Goal: Task Accomplishment & Management: Use online tool/utility

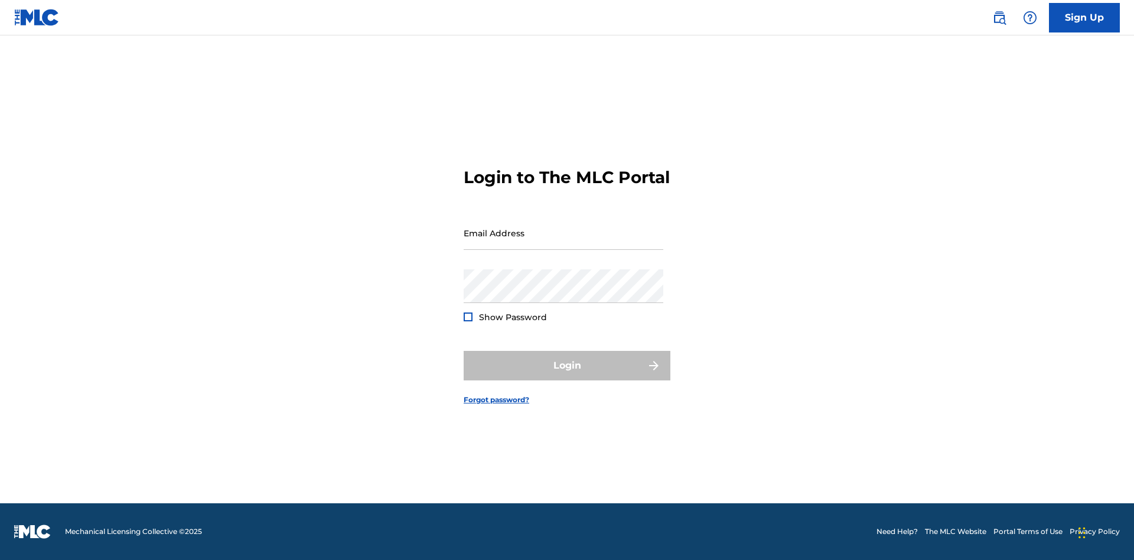
scroll to position [15, 0]
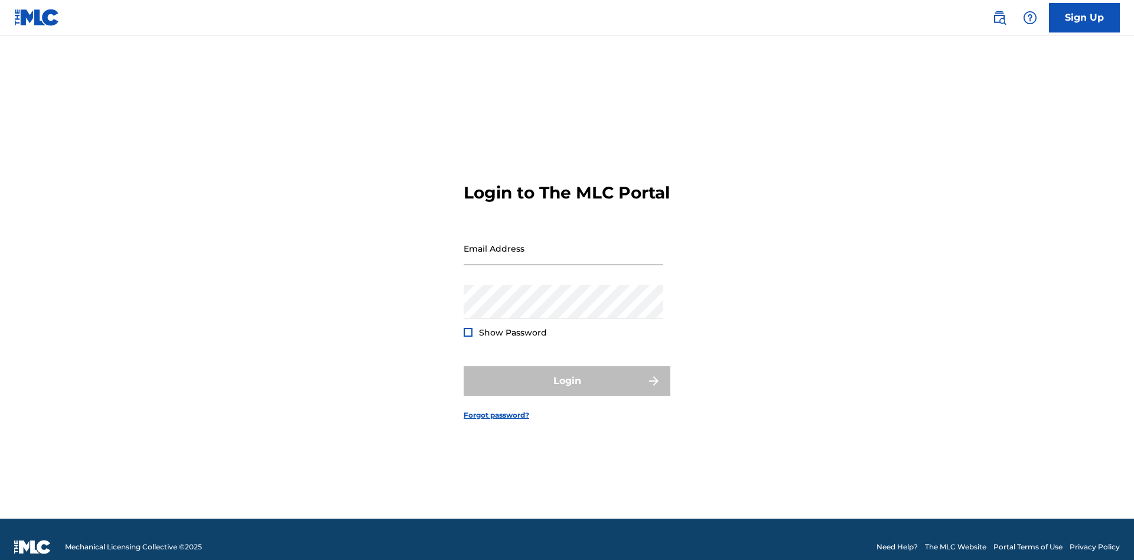
click at [564, 243] on input "Email Address" at bounding box center [564, 249] width 200 height 34
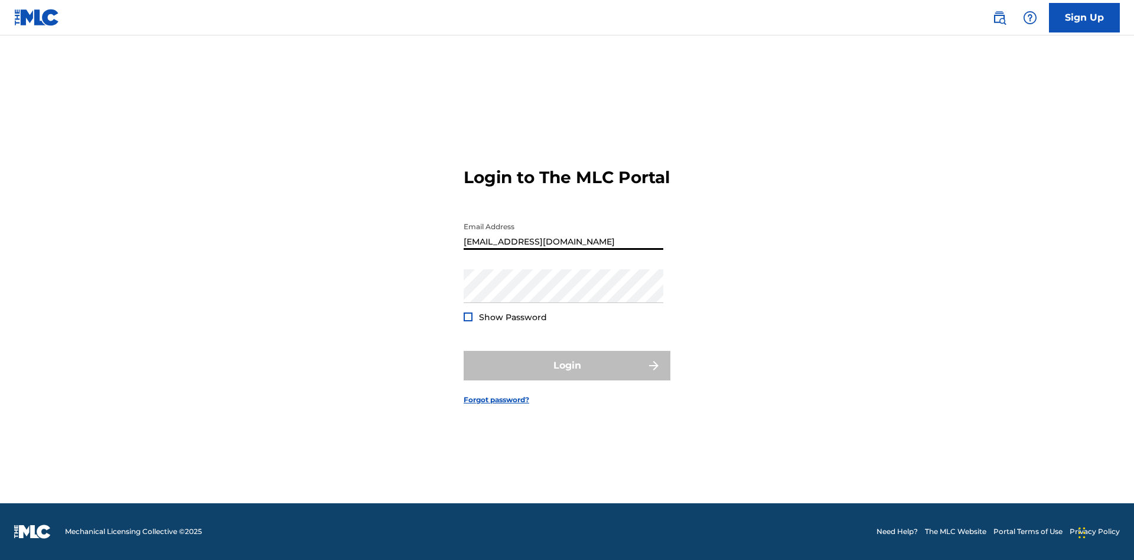
type input "[EMAIL_ADDRESS][DOMAIN_NAME]"
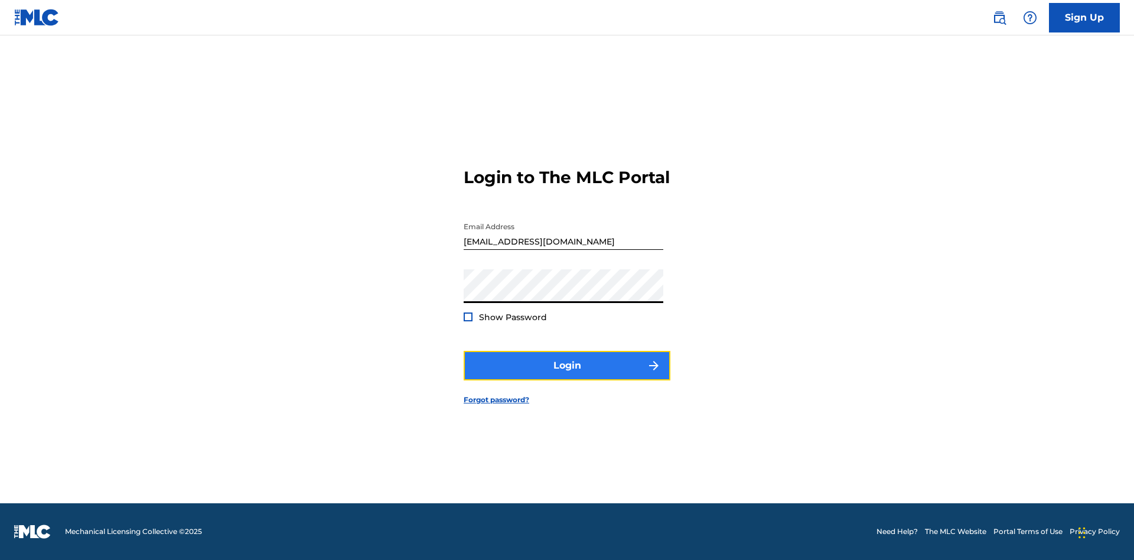
click at [567, 376] on button "Login" at bounding box center [567, 366] width 207 height 30
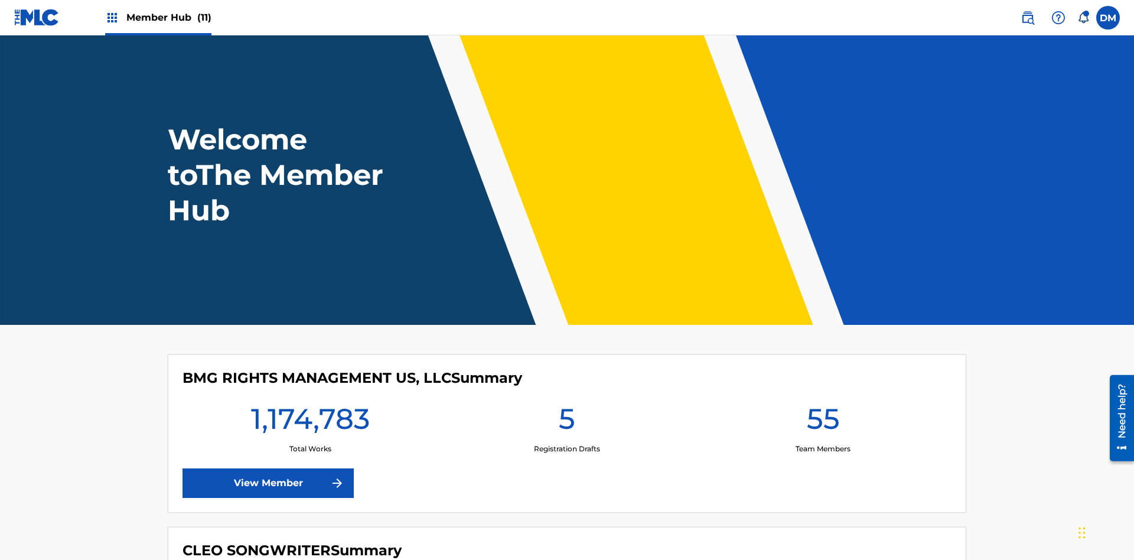
click at [168, 17] on span "Member Hub (11)" at bounding box center [168, 18] width 85 height 14
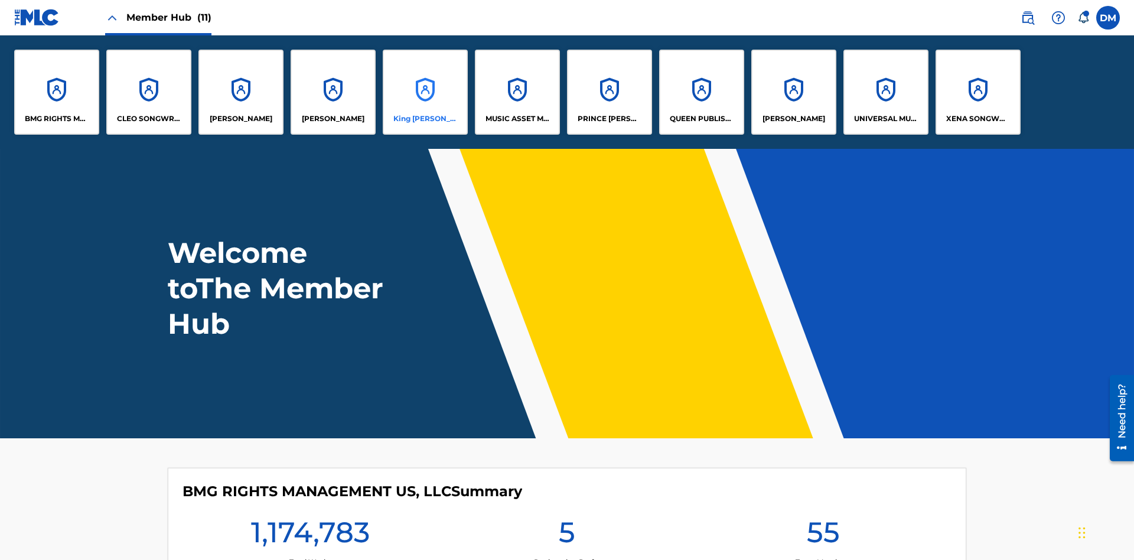
click at [425, 119] on p "King [PERSON_NAME]" at bounding box center [425, 118] width 64 height 11
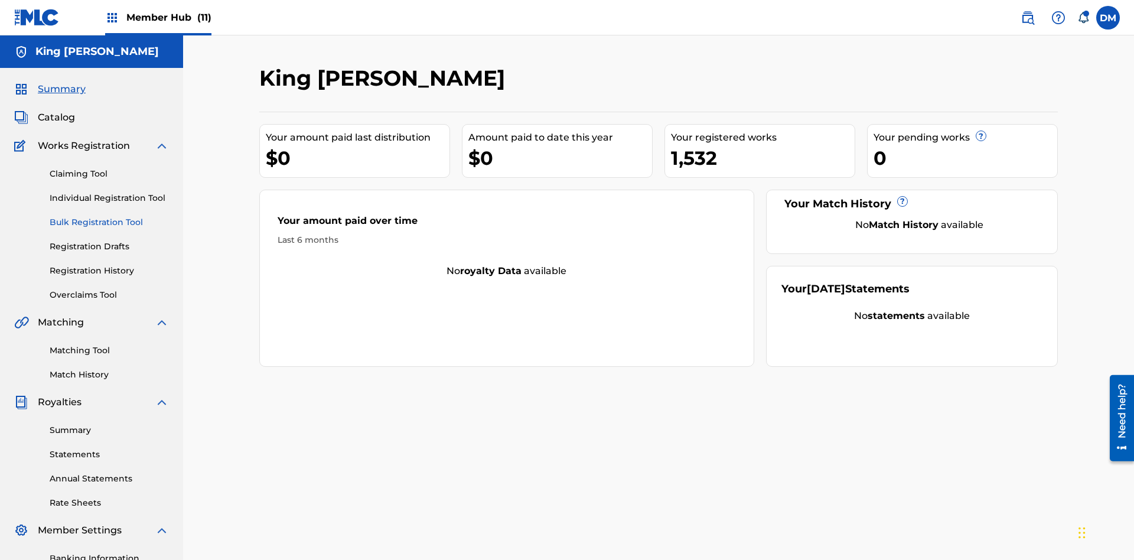
click at [109, 216] on link "Bulk Registration Tool" at bounding box center [109, 222] width 119 height 12
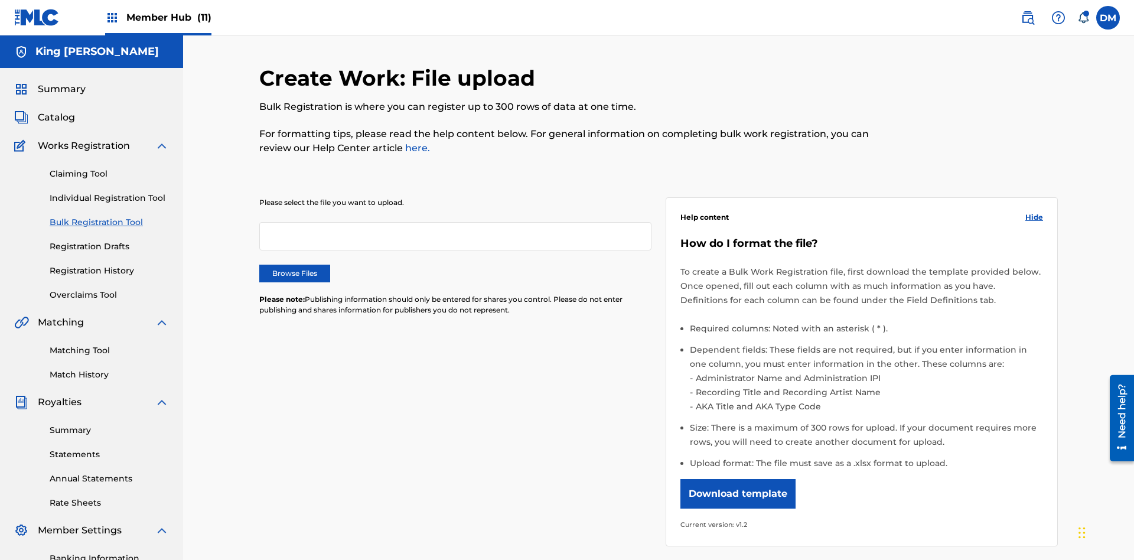
scroll to position [0, 259]
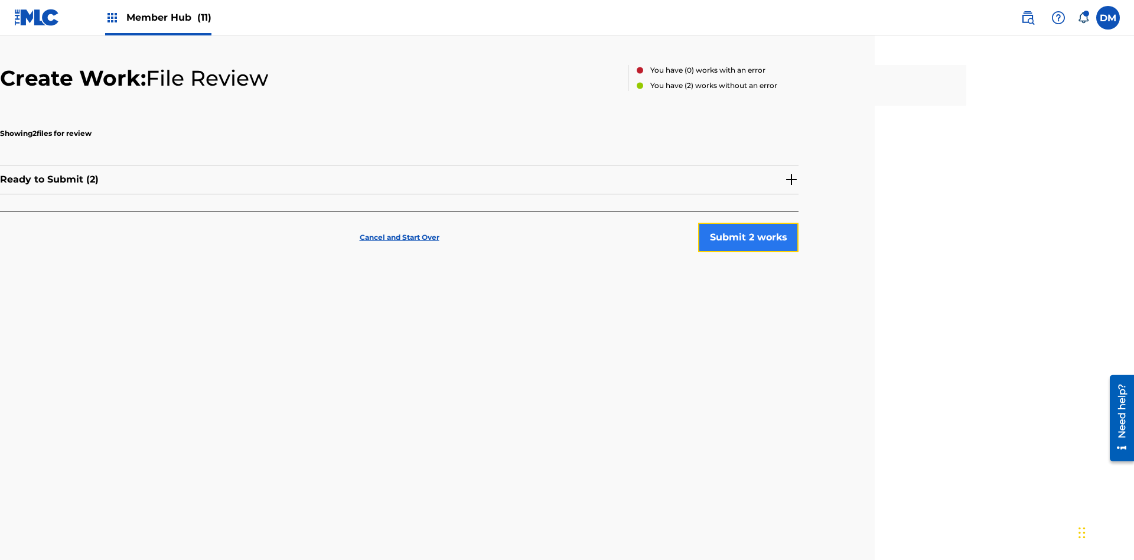
click at [748, 223] on button "Submit 2 works" at bounding box center [748, 238] width 100 height 30
